Goal: Task Accomplishment & Management: Complete application form

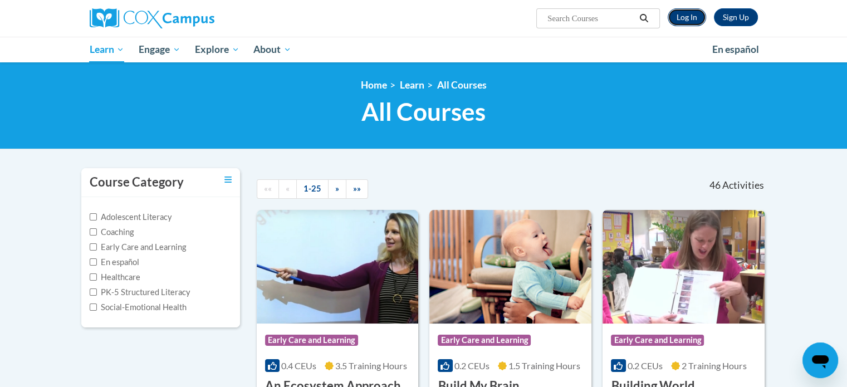
click at [693, 13] on link "Log In" at bounding box center [687, 17] width 38 height 18
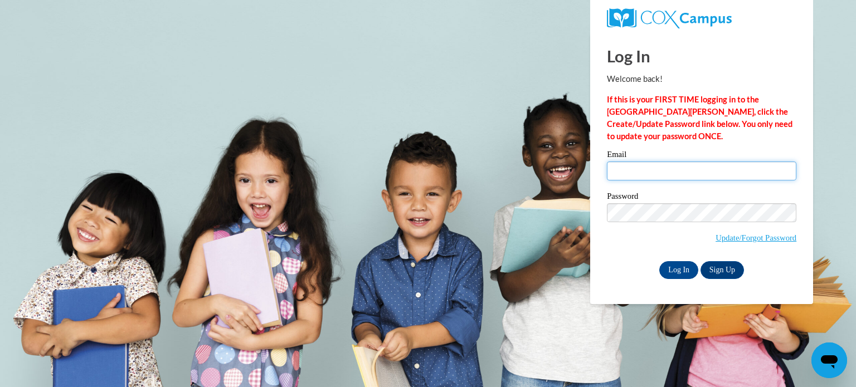
click at [651, 175] on input "Email" at bounding box center [701, 171] width 189 height 19
type input "smoon7@ivytech.edu"
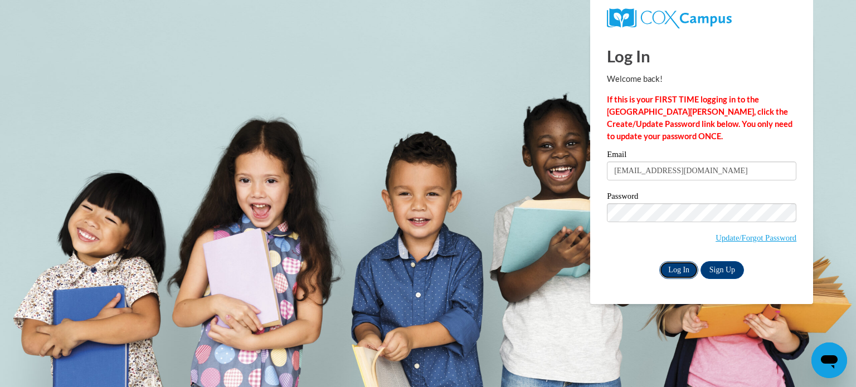
click at [681, 269] on input "Log In" at bounding box center [678, 270] width 39 height 18
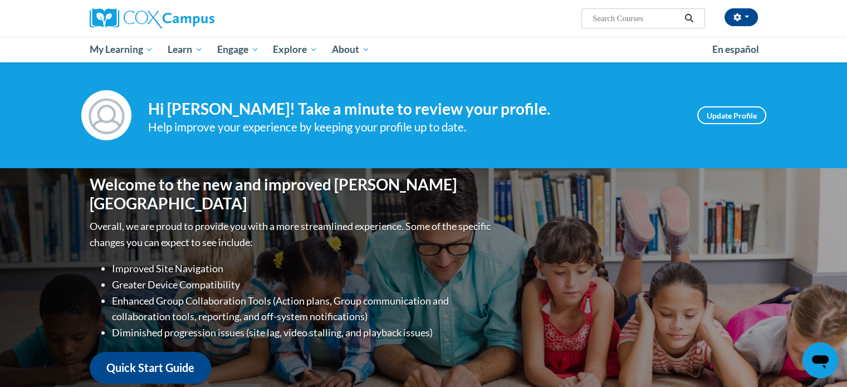
scroll to position [339, 0]
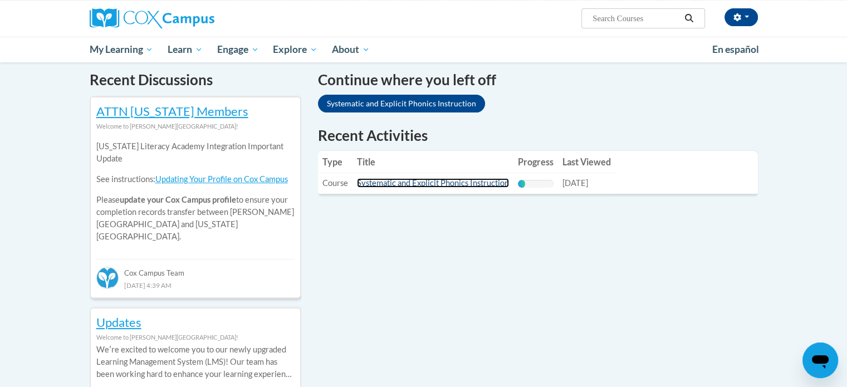
click at [444, 187] on link "Systematic and Explicit Phonics Instruction" at bounding box center [433, 182] width 152 height 9
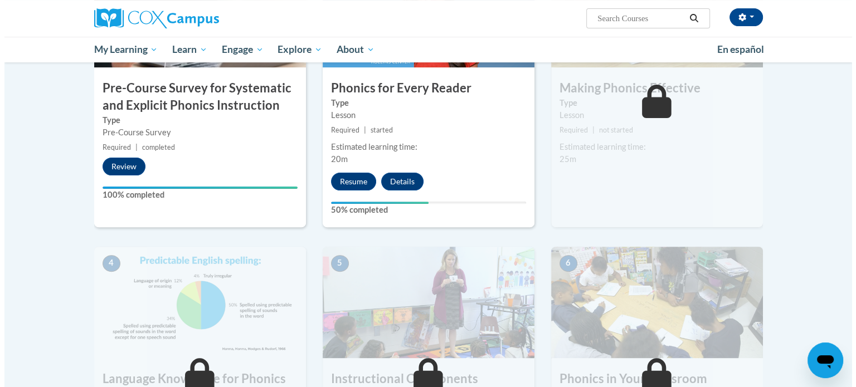
scroll to position [339, 0]
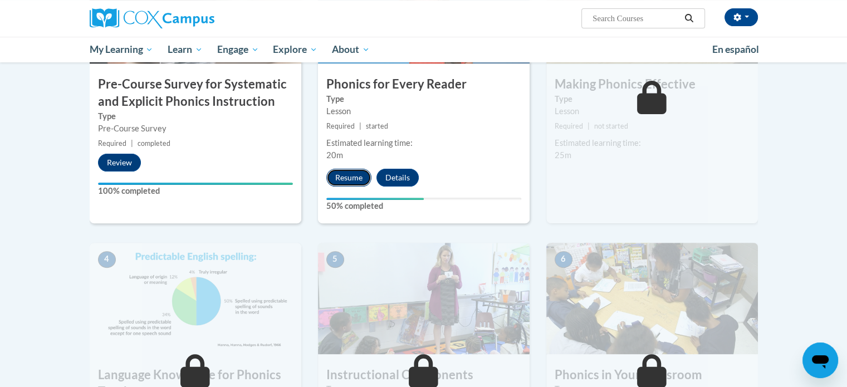
click at [343, 179] on button "Resume" at bounding box center [348, 178] width 45 height 18
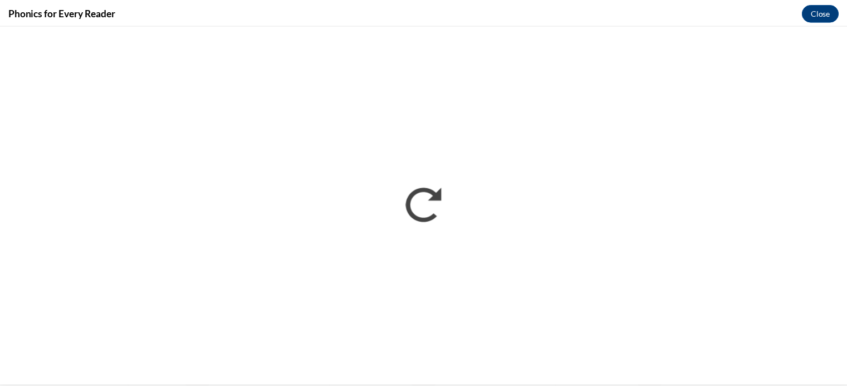
scroll to position [0, 0]
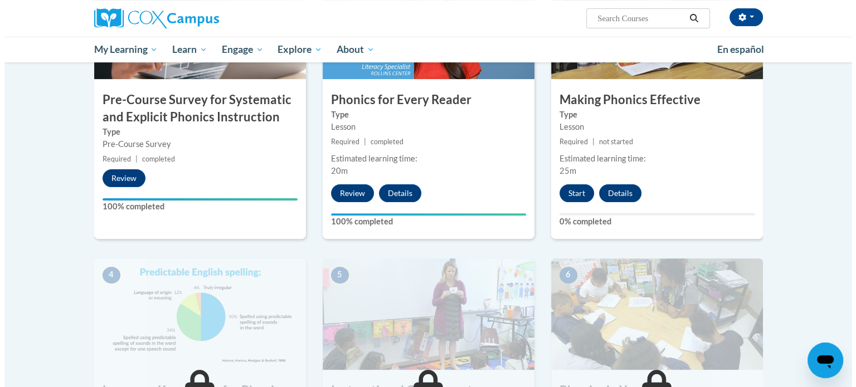
scroll to position [339, 0]
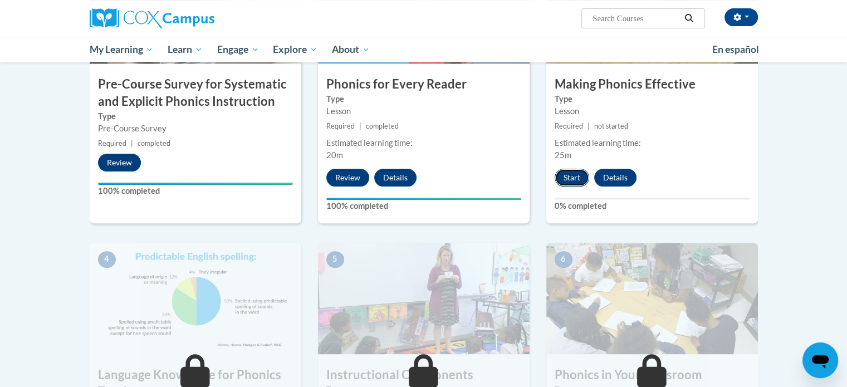
click at [579, 172] on button "Start" at bounding box center [572, 178] width 35 height 18
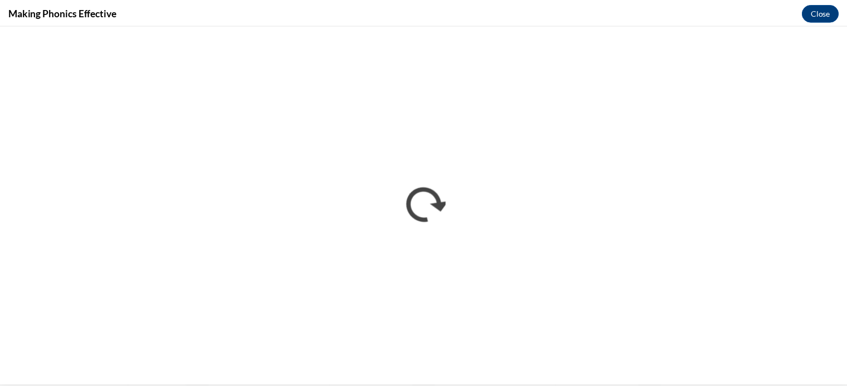
scroll to position [0, 0]
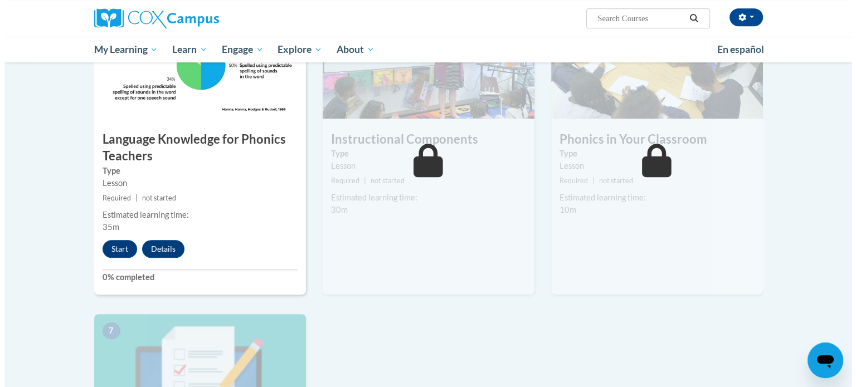
scroll to position [604, 0]
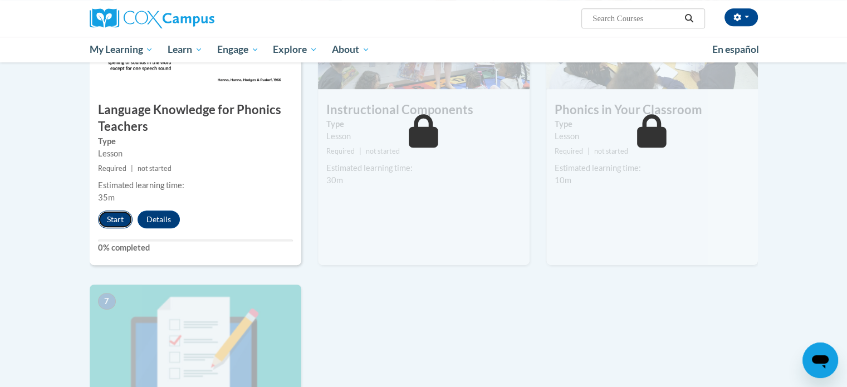
click at [115, 221] on button "Start" at bounding box center [115, 220] width 35 height 18
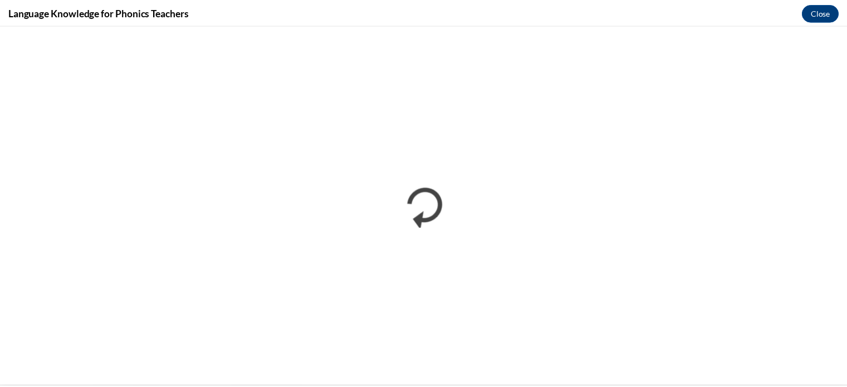
scroll to position [0, 0]
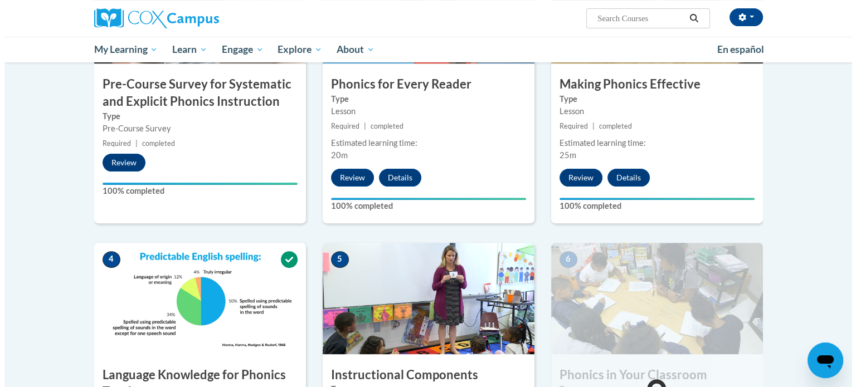
scroll to position [677, 0]
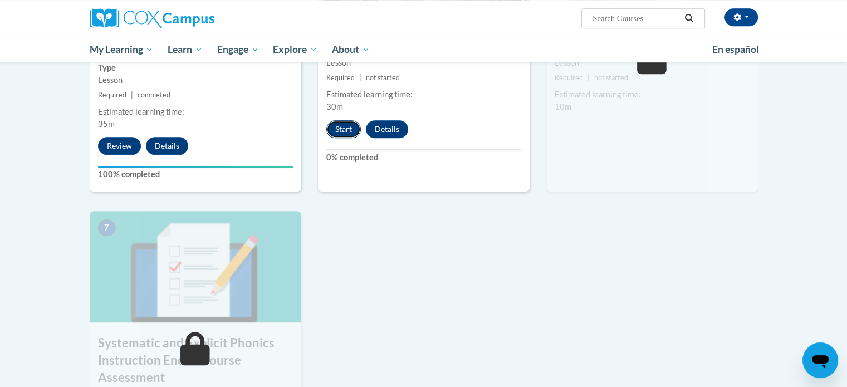
click at [345, 130] on button "Start" at bounding box center [343, 129] width 35 height 18
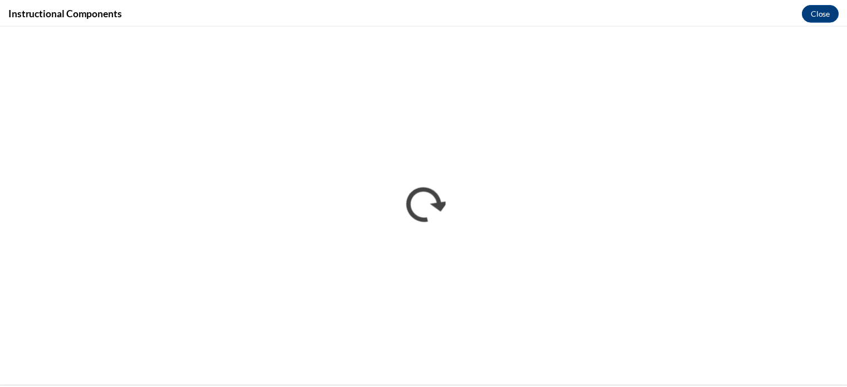
scroll to position [0, 0]
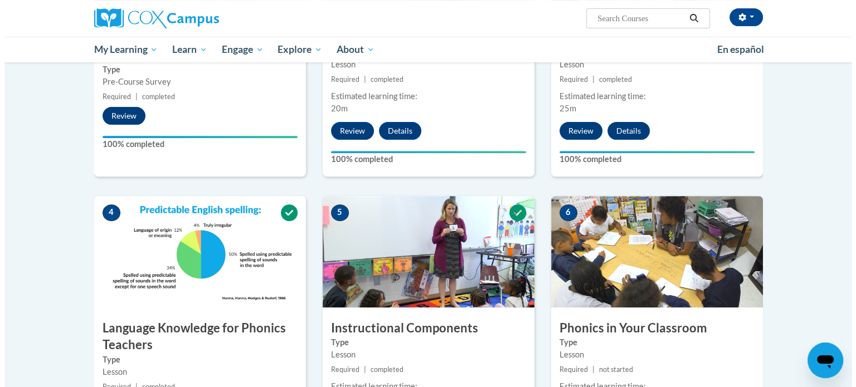
scroll to position [677, 0]
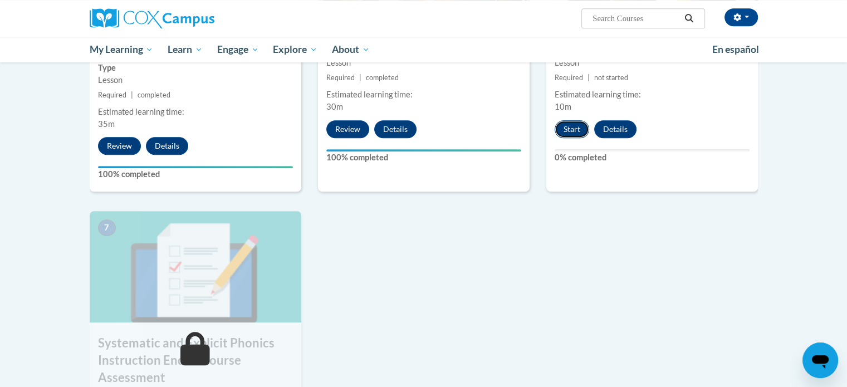
click at [566, 123] on button "Start" at bounding box center [572, 129] width 35 height 18
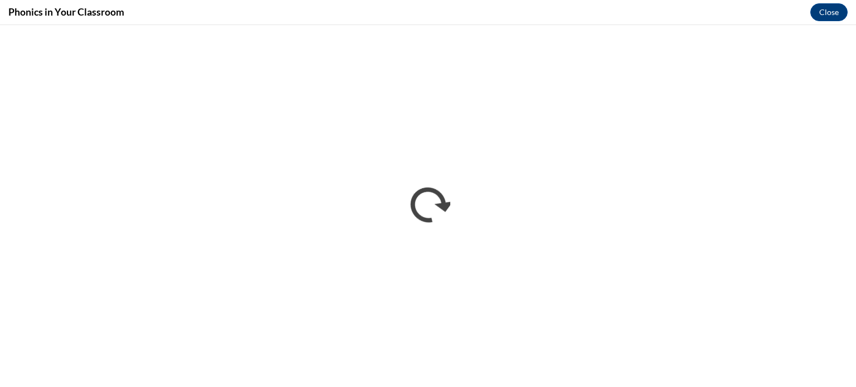
scroll to position [0, 0]
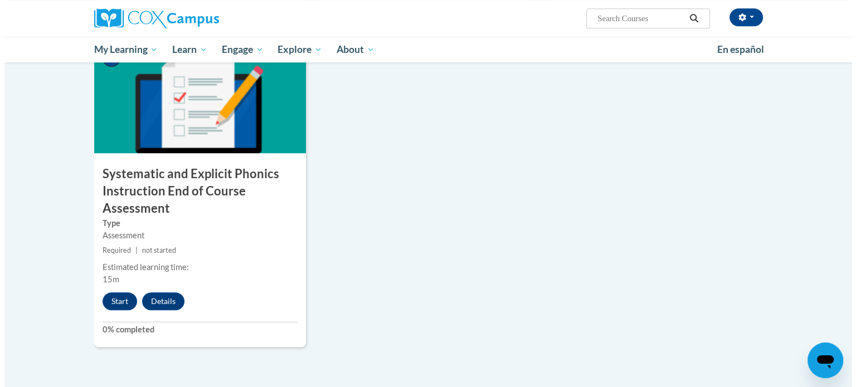
scroll to position [882, 0]
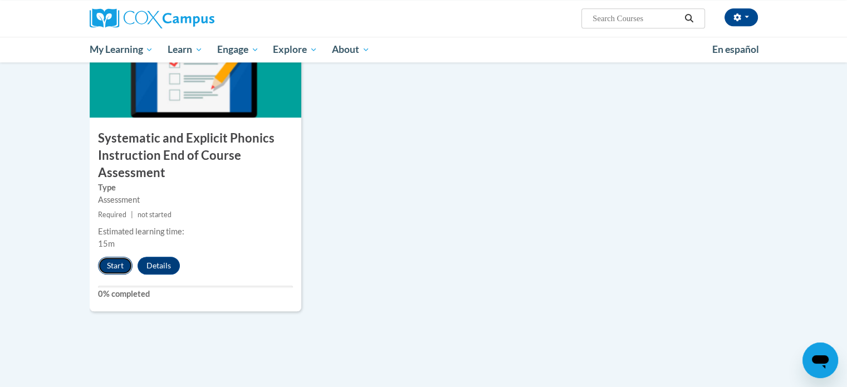
click at [120, 266] on button "Start" at bounding box center [115, 266] width 35 height 18
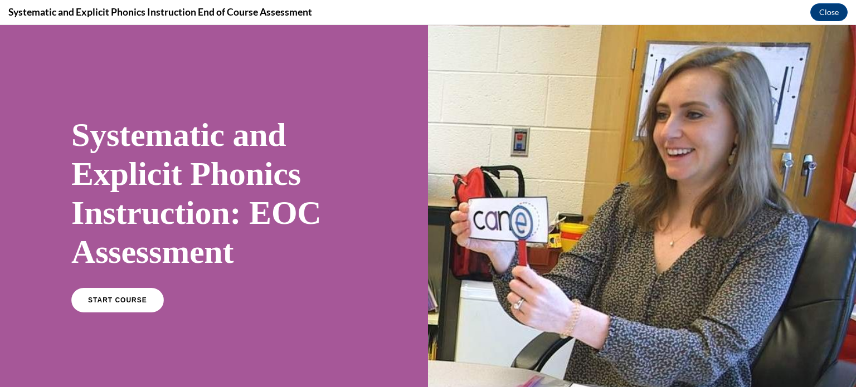
scroll to position [0, 0]
click at [128, 298] on span "START COURSE" at bounding box center [117, 300] width 62 height 8
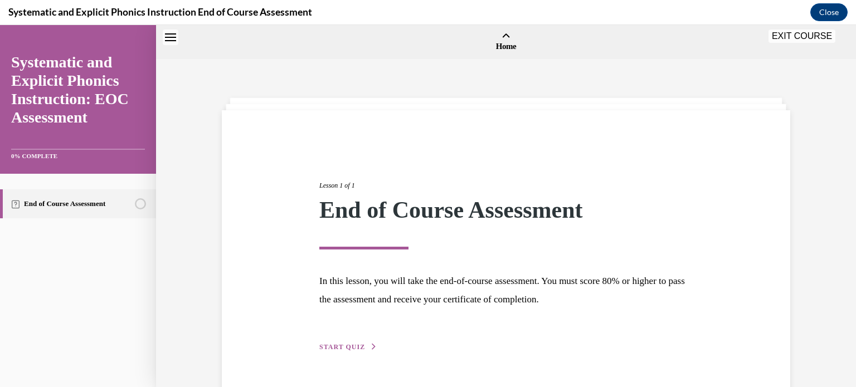
scroll to position [35, 0]
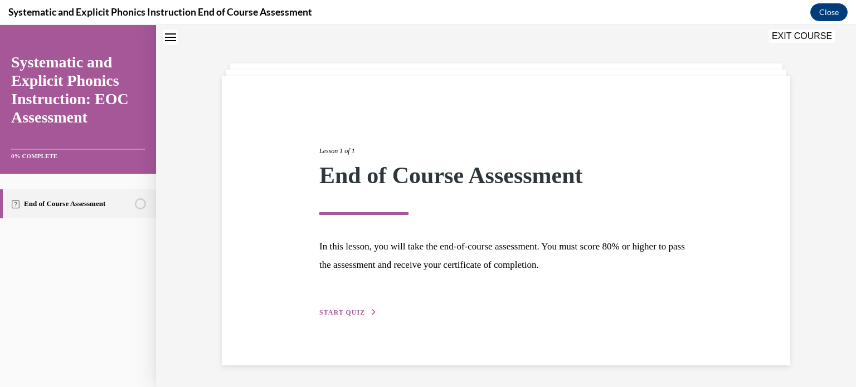
click at [357, 309] on span "START QUIZ" at bounding box center [342, 313] width 46 height 8
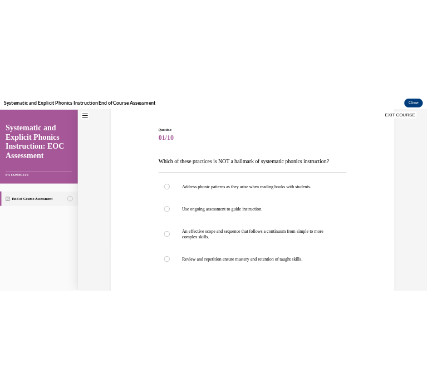
scroll to position [96, 0]
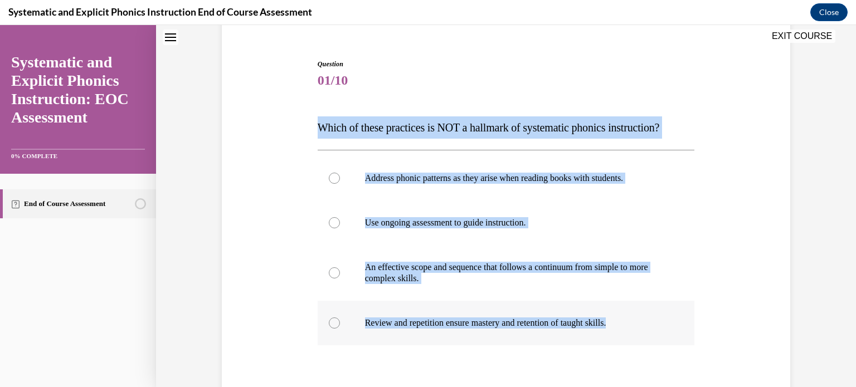
drag, startPoint x: 309, startPoint y: 125, endPoint x: 653, endPoint y: 321, distance: 396.2
click at [653, 321] on div "Question 01/10 Which of these practices is NOT a hallmark of systematic phonics…" at bounding box center [506, 255] width 574 height 458
copy div "Which of these practices is NOT a hallmark of systematic phonics instruction? A…"
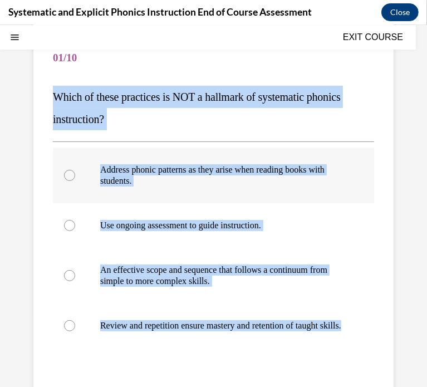
click at [145, 173] on p "Address phonic patterns as they arise when reading books with students." at bounding box center [223, 175] width 246 height 22
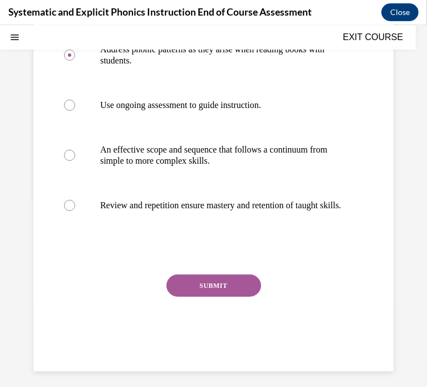
click at [211, 291] on button "SUBMIT" at bounding box center [214, 285] width 95 height 22
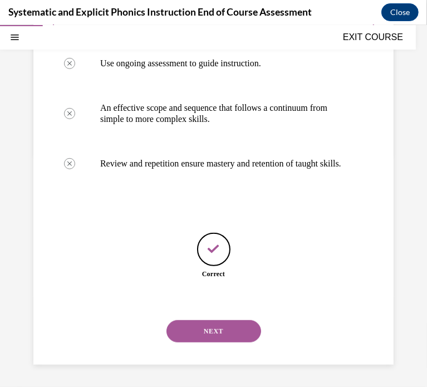
scroll to position [269, 0]
click at [179, 329] on button "NEXT" at bounding box center [214, 331] width 95 height 22
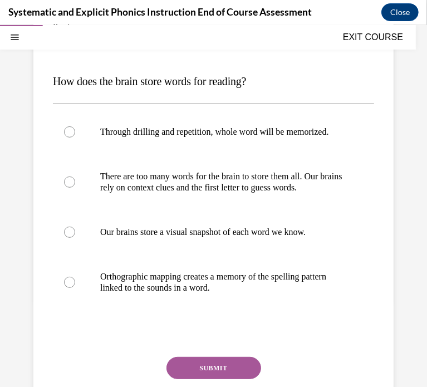
scroll to position [114, 0]
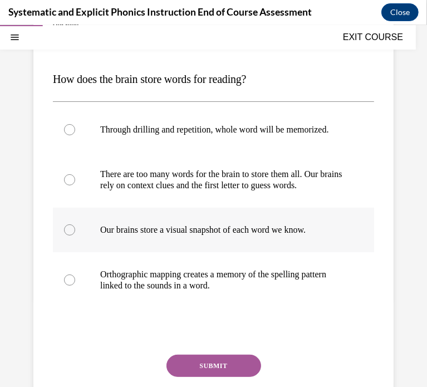
click at [167, 235] on p "Our brains store a visual snapshot of each word we know." at bounding box center [223, 229] width 246 height 11
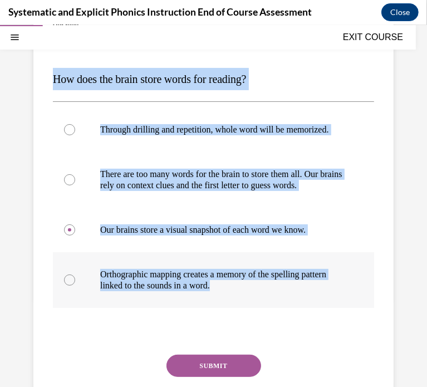
drag, startPoint x: 42, startPoint y: 77, endPoint x: 323, endPoint y: 309, distance: 364.0
click at [323, 309] on div "Question 02/10 How does the brain store words for reading? Through drilling and…" at bounding box center [213, 223] width 360 height 455
copy div "How does the brain store words for reading? Through drilling and repetition, wh…"
click at [194, 291] on p "Orthographic mapping creates a memory of the spelling pattern linked to the sou…" at bounding box center [223, 280] width 246 height 22
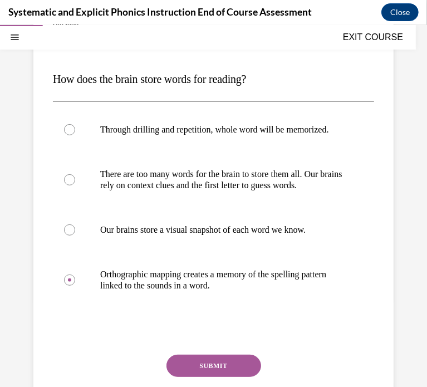
click at [205, 377] on button "SUBMIT" at bounding box center [214, 365] width 95 height 22
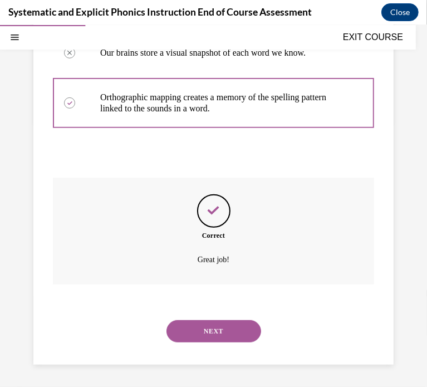
scroll to position [313, 0]
click at [214, 341] on button "NEXT" at bounding box center [214, 331] width 95 height 22
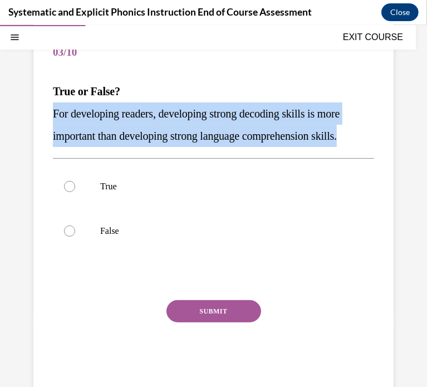
drag, startPoint x: 49, startPoint y: 108, endPoint x: 365, endPoint y: 141, distance: 317.6
click at [365, 141] on div "Question 03/10 True or False? For developing readers, developing strong decodin…" at bounding box center [213, 202] width 360 height 388
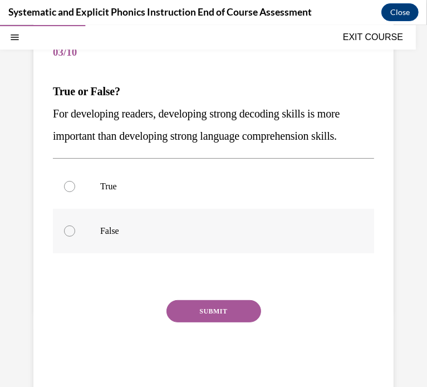
click at [116, 229] on p "False" at bounding box center [223, 230] width 246 height 11
click at [207, 309] on button "SUBMIT" at bounding box center [214, 311] width 95 height 22
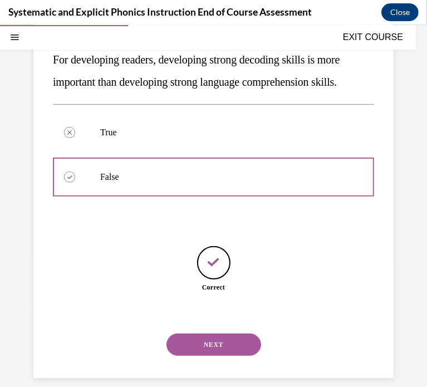
scroll to position [168, 0]
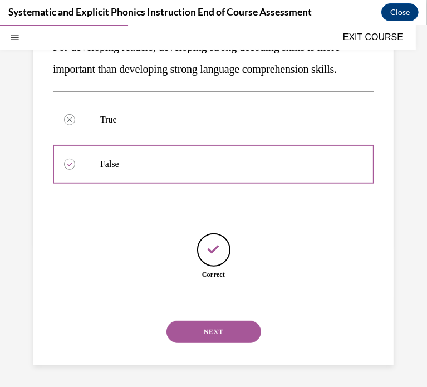
click at [221, 328] on button "NEXT" at bounding box center [214, 331] width 95 height 22
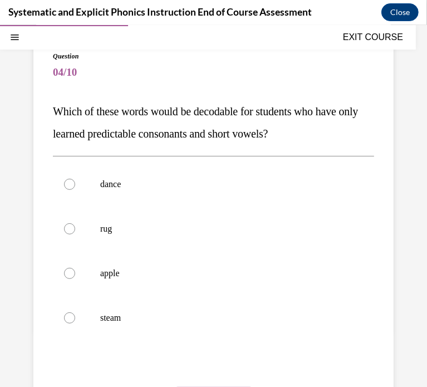
scroll to position [82, 0]
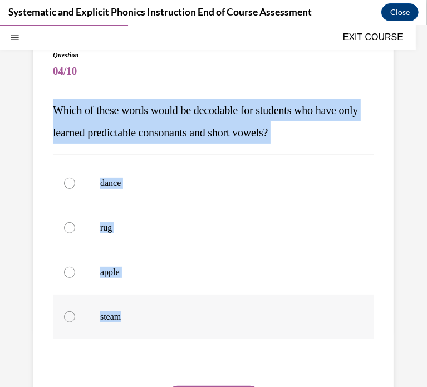
drag, startPoint x: 47, startPoint y: 113, endPoint x: 181, endPoint y: 317, distance: 243.8
click at [181, 317] on div "Question 04/10 Which of these words would be decodable for students who have on…" at bounding box center [213, 254] width 360 height 455
copy div "Which of these words would be decodable for students who have only learned pred…"
click at [107, 227] on p "rug" at bounding box center [223, 227] width 246 height 11
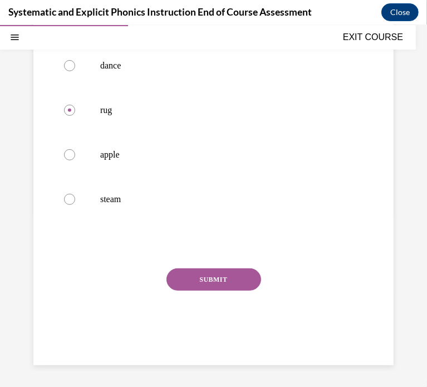
click at [226, 272] on button "SUBMIT" at bounding box center [214, 279] width 95 height 22
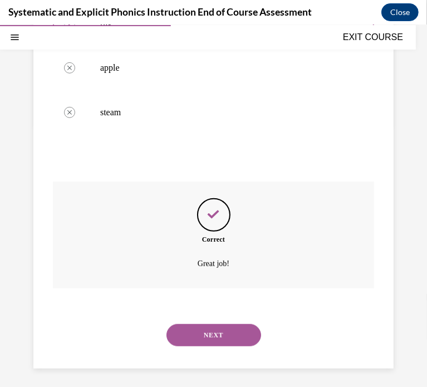
scroll to position [290, 0]
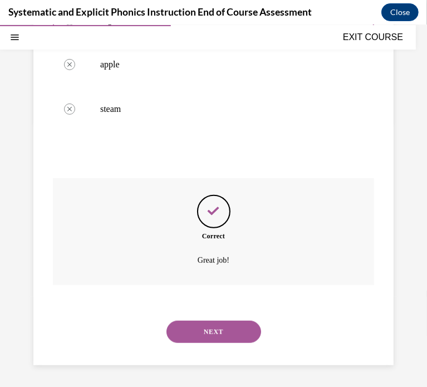
click at [221, 324] on button "NEXT" at bounding box center [214, 331] width 95 height 22
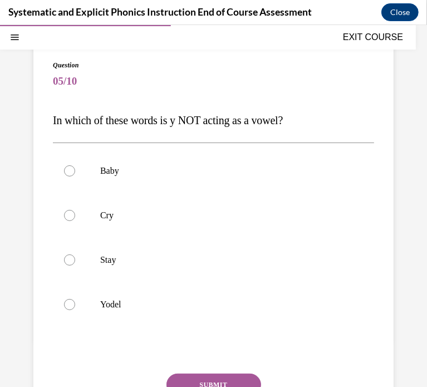
scroll to position [75, 0]
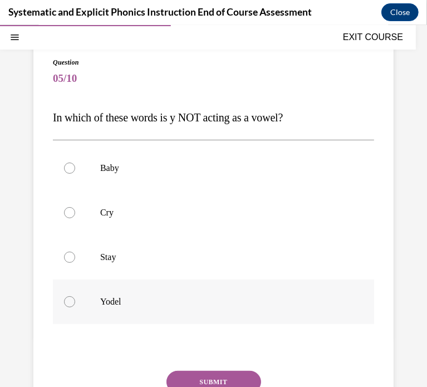
click at [72, 300] on div at bounding box center [69, 301] width 11 height 11
click at [204, 378] on button "SUBMIT" at bounding box center [214, 381] width 95 height 22
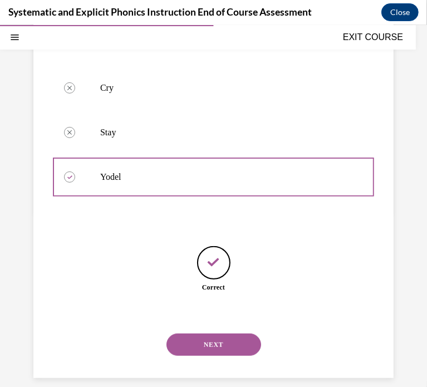
scroll to position [213, 0]
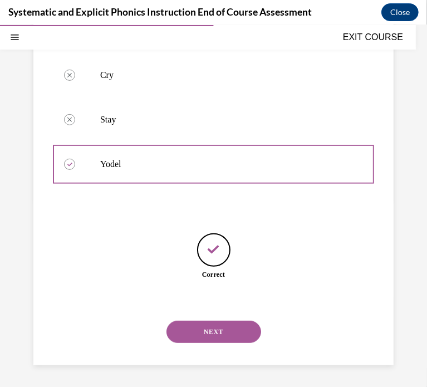
click at [210, 338] on button "NEXT" at bounding box center [214, 331] width 95 height 22
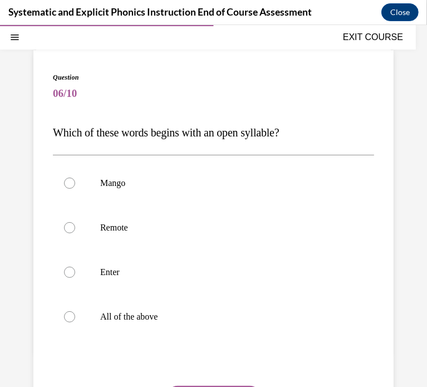
scroll to position [63, 0]
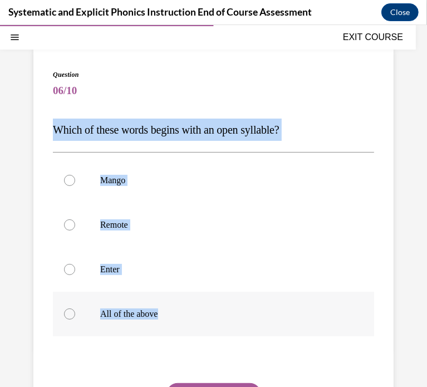
drag, startPoint x: 50, startPoint y: 125, endPoint x: 232, endPoint y: 309, distance: 258.8
click at [232, 309] on div "Question 06/10 Which of these words begins with an open syllable? Mango Remote …" at bounding box center [213, 263] width 360 height 433
copy div "Which of these words begins with an open syllable? Mango Remote Enter All of th…"
click at [116, 223] on p "Remote" at bounding box center [223, 224] width 246 height 11
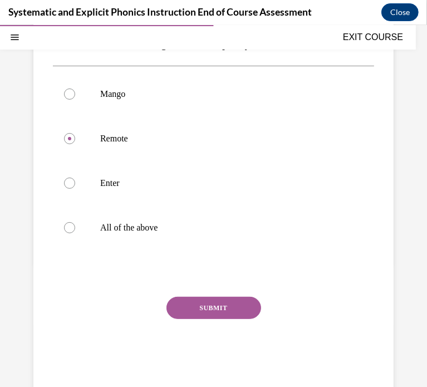
scroll to position [153, 0]
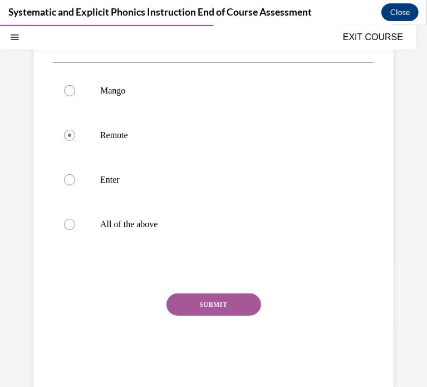
click at [227, 299] on button "SUBMIT" at bounding box center [214, 304] width 95 height 22
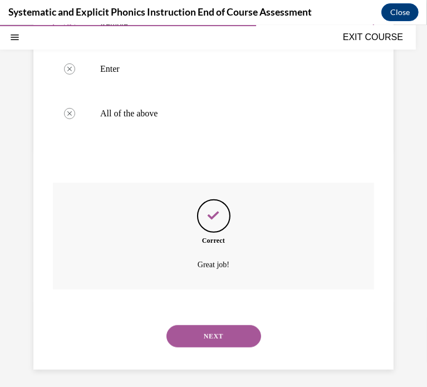
scroll to position [268, 0]
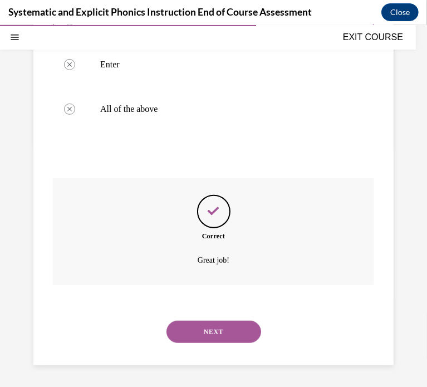
click at [228, 341] on button "NEXT" at bounding box center [214, 331] width 95 height 22
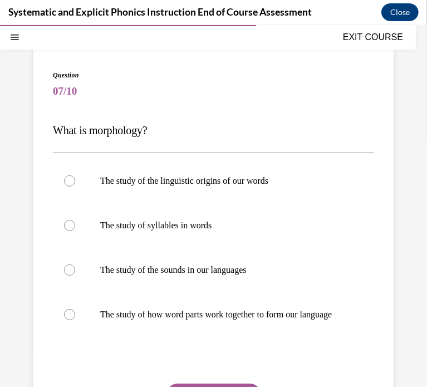
scroll to position [63, 0]
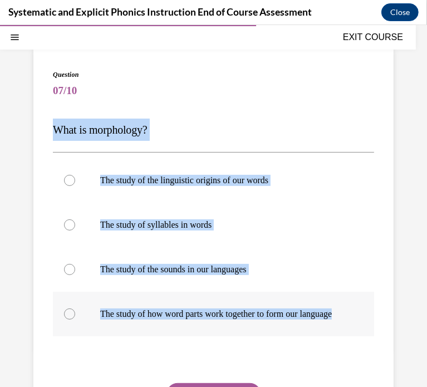
drag, startPoint x: 51, startPoint y: 127, endPoint x: 294, endPoint y: 326, distance: 314.7
click at [294, 326] on div "Question 07/10 What is morphology? The study of the linguistic origins of our w…" at bounding box center [213, 263] width 360 height 433
copy div "What is morphology? The study of the linguistic origins of our words The study …"
click at [189, 313] on p "The study of how word parts work together to form our language" at bounding box center [223, 313] width 246 height 11
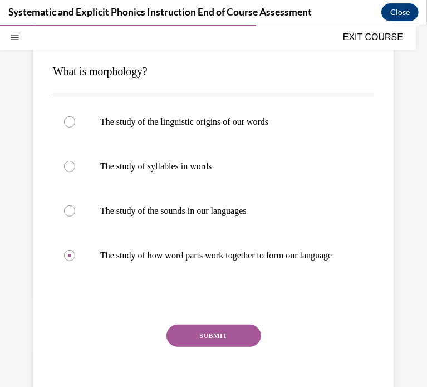
click at [222, 340] on button "SUBMIT" at bounding box center [214, 335] width 95 height 22
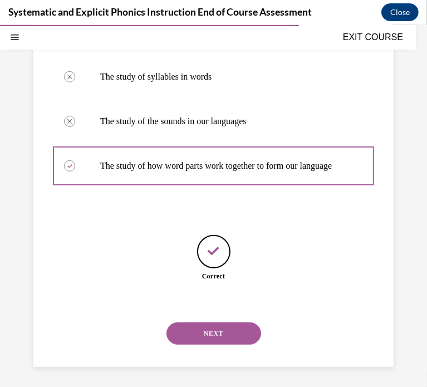
scroll to position [224, 0]
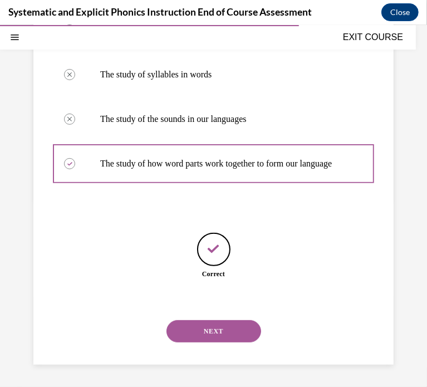
click at [223, 329] on button "NEXT" at bounding box center [214, 331] width 95 height 22
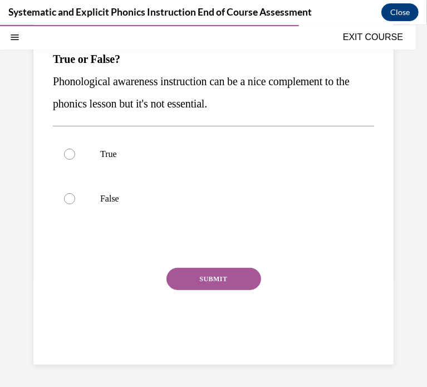
scroll to position [101, 0]
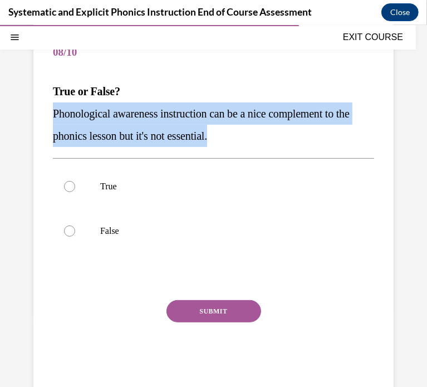
drag, startPoint x: 47, startPoint y: 110, endPoint x: 285, endPoint y: 140, distance: 239.8
click at [285, 140] on div "Question 08/10 True or False? Phonological awareness instruction can be a nice …" at bounding box center [213, 202] width 360 height 388
copy span "Phonological awareness instruction can be a nice complement to the phonics less…"
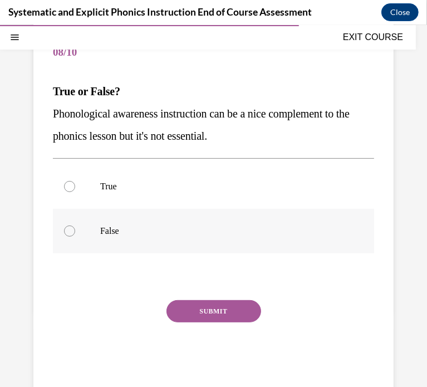
click at [103, 233] on p "False" at bounding box center [223, 230] width 246 height 11
click at [192, 316] on button "SUBMIT" at bounding box center [214, 311] width 95 height 22
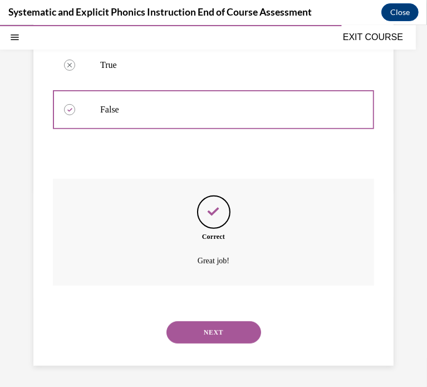
scroll to position [223, 0]
click at [208, 328] on button "NEXT" at bounding box center [214, 331] width 95 height 22
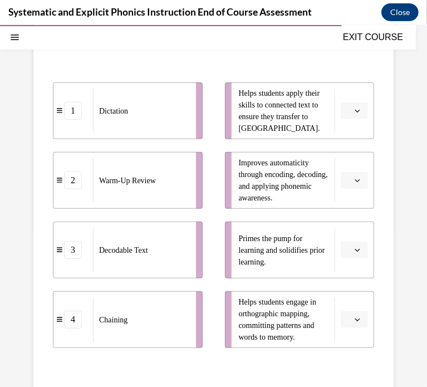
scroll to position [184, 0]
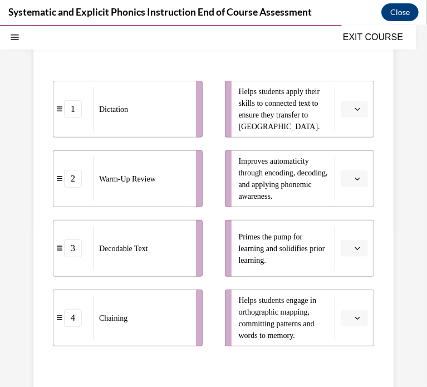
click at [355, 100] on button "button" at bounding box center [354, 108] width 27 height 17
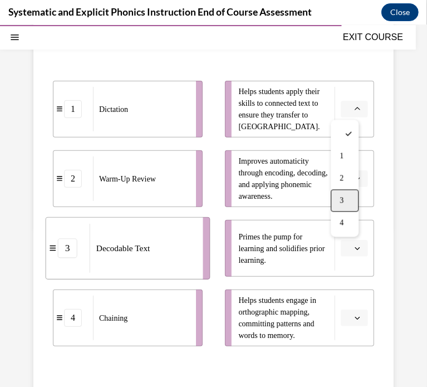
click at [345, 197] on div "3" at bounding box center [345, 200] width 28 height 22
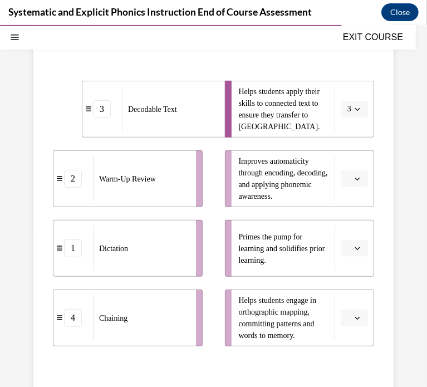
click at [355, 180] on icon "button" at bounding box center [358, 178] width 6 height 6
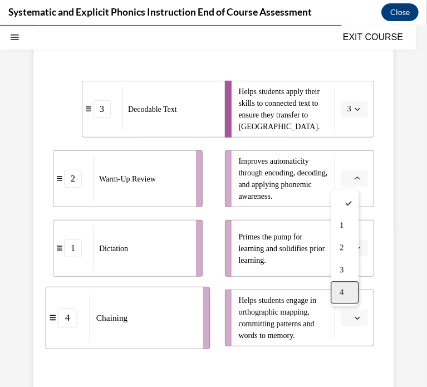
click at [350, 295] on div "4" at bounding box center [345, 292] width 28 height 22
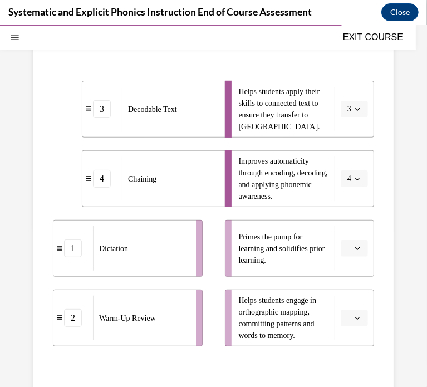
click at [356, 242] on button "button" at bounding box center [354, 248] width 27 height 17
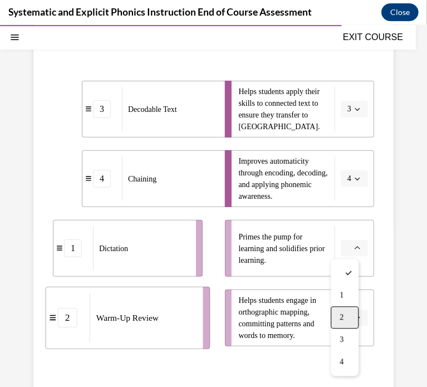
click at [345, 316] on div "2" at bounding box center [345, 317] width 28 height 22
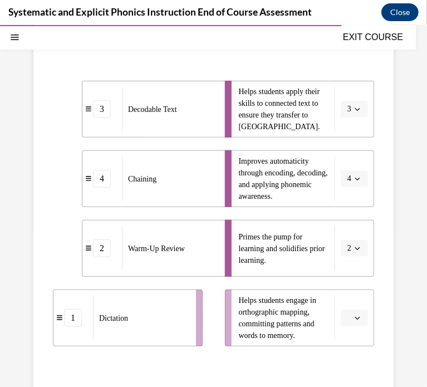
click at [354, 320] on span "button" at bounding box center [358, 318] width 8 height 8
click at [353, 237] on div "2" at bounding box center [345, 248] width 28 height 22
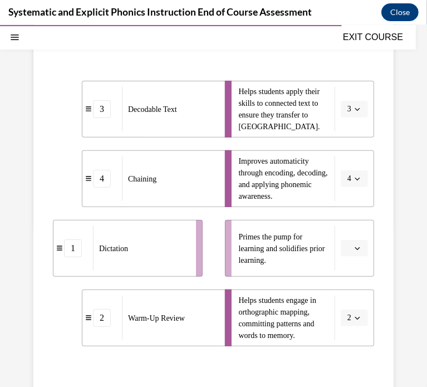
click at [354, 320] on span "button" at bounding box center [358, 318] width 8 height 8
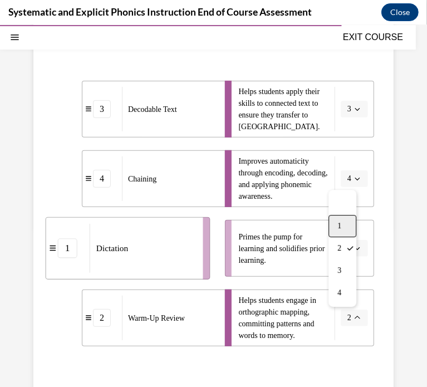
click at [348, 224] on div "1" at bounding box center [343, 225] width 28 height 22
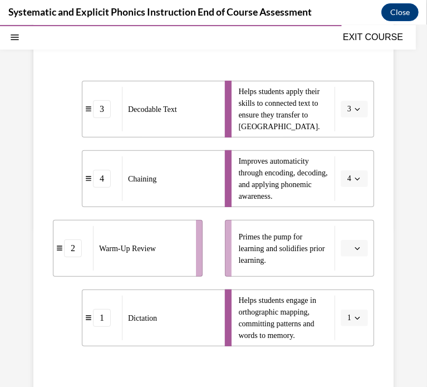
click at [354, 249] on span "button" at bounding box center [358, 248] width 8 height 8
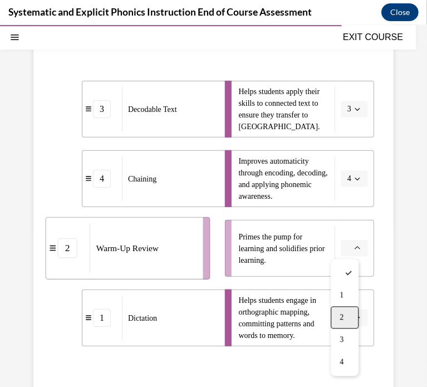
click at [345, 317] on div "2" at bounding box center [345, 317] width 28 height 22
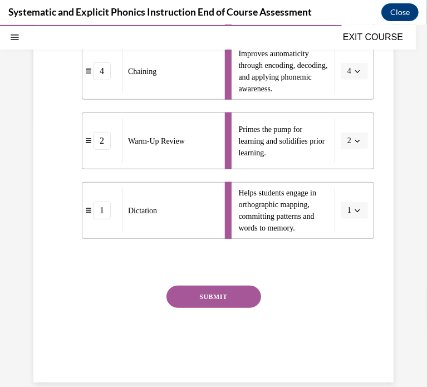
click at [235, 296] on button "SUBMIT" at bounding box center [214, 296] width 95 height 22
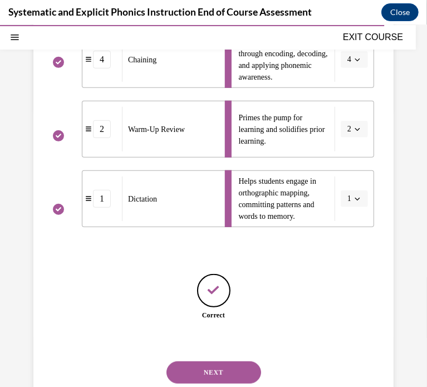
scroll to position [344, 0]
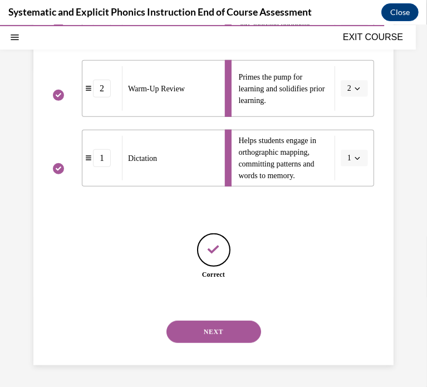
click at [231, 321] on button "NEXT" at bounding box center [214, 331] width 95 height 22
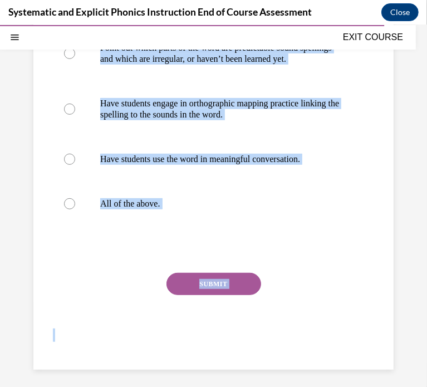
scroll to position [222, 0]
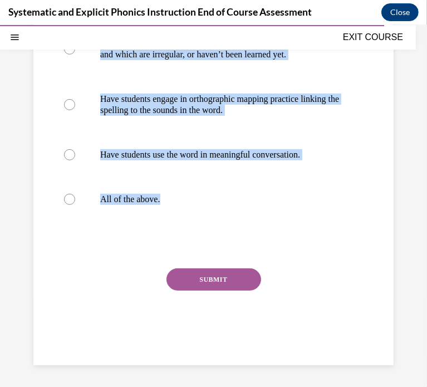
drag, startPoint x: 47, startPoint y: 192, endPoint x: 262, endPoint y: 222, distance: 217.7
click at [262, 222] on div "Question 10/10 Which of these instructional practices can help students learn h…" at bounding box center [213, 125] width 360 height 477
copy div "Which of these instructional practices can help students learn high-frequency w…"
click at [154, 193] on p "All of the above." at bounding box center [223, 198] width 246 height 11
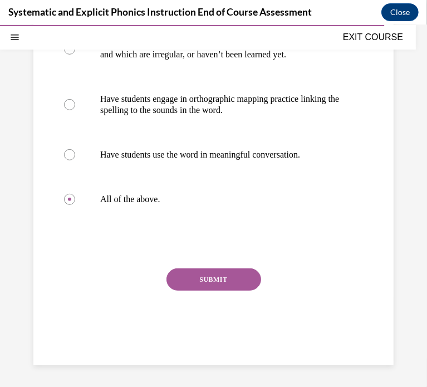
click at [196, 271] on button "SUBMIT" at bounding box center [214, 279] width 95 height 22
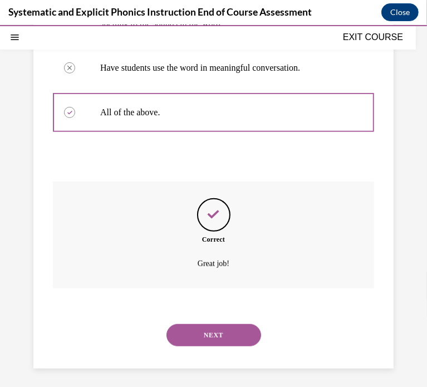
scroll to position [313, 0]
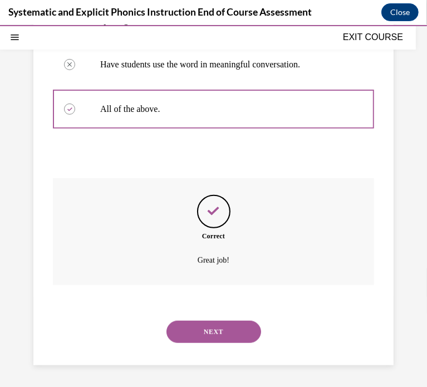
click at [223, 322] on button "NEXT" at bounding box center [214, 331] width 95 height 22
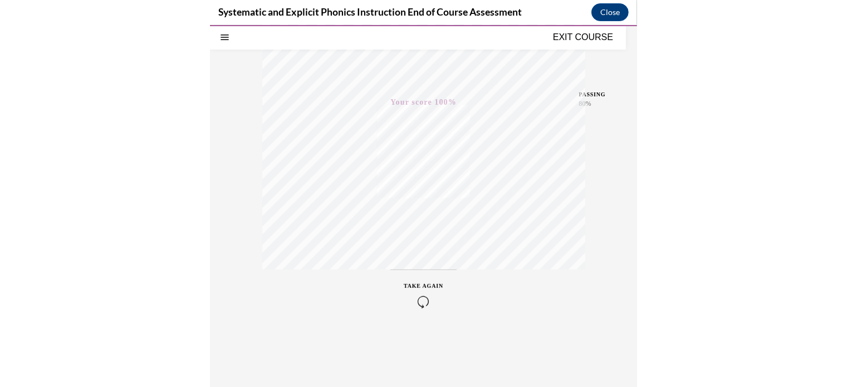
scroll to position [193, 0]
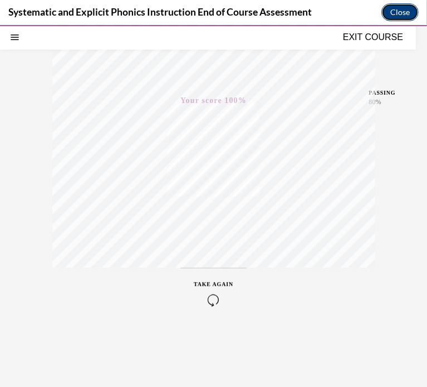
click at [404, 9] on button "Close" at bounding box center [400, 12] width 37 height 18
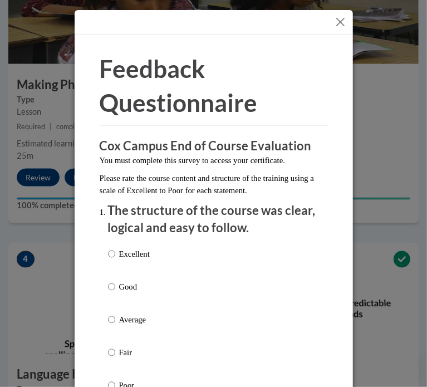
click at [340, 24] on button "Close" at bounding box center [341, 22] width 14 height 14
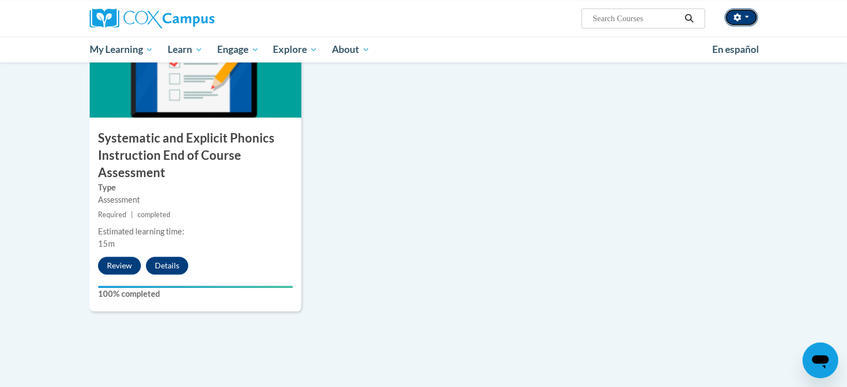
click at [750, 19] on button "button" at bounding box center [741, 17] width 33 height 18
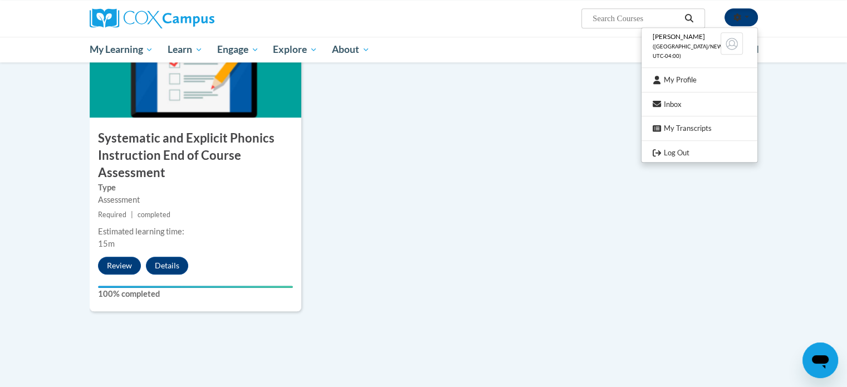
click at [750, 19] on button "button" at bounding box center [741, 17] width 33 height 18
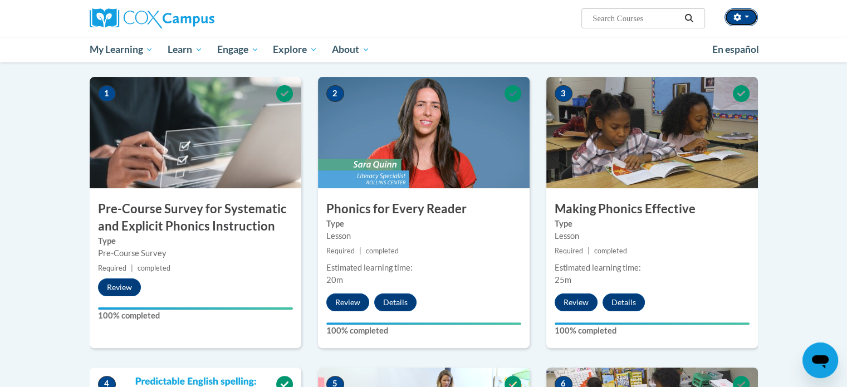
scroll to position [205, 0]
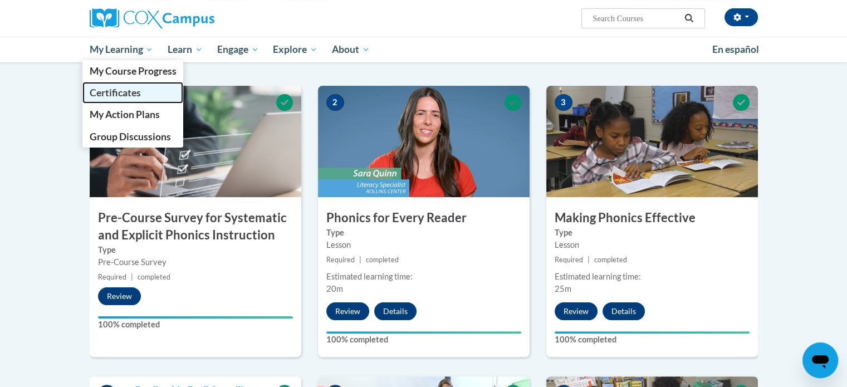
click at [129, 91] on span "Certificates" at bounding box center [114, 93] width 51 height 12
